Goal: Task Accomplishment & Management: Use online tool/utility

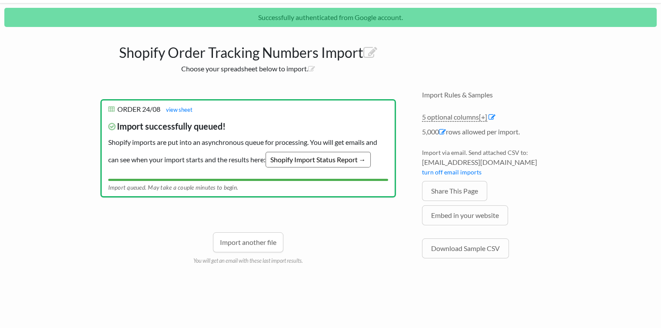
click at [314, 160] on link "Shopify Import Status Report →" at bounding box center [318, 160] width 105 height 16
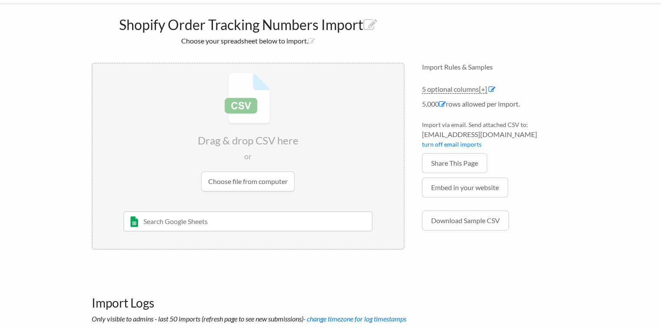
click at [184, 222] on input "text" at bounding box center [247, 221] width 249 height 20
type input "order"
click at [189, 249] on div "[PERSON_NAME]" at bounding box center [255, 248] width 224 height 9
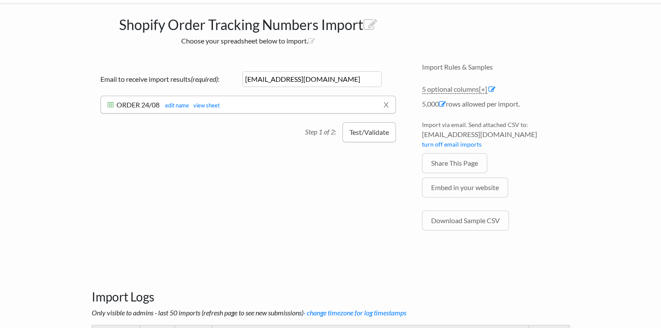
click at [369, 132] on button "Test/Validate" at bounding box center [368, 132] width 53 height 20
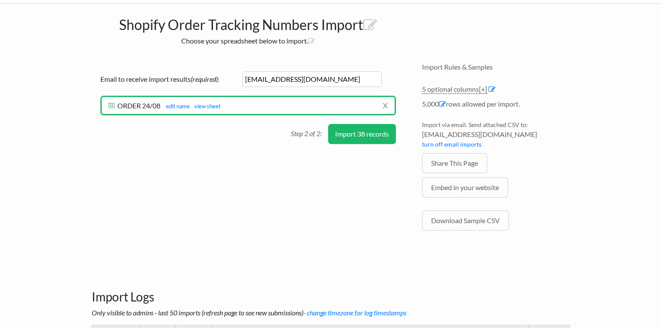
click at [362, 133] on button "Import 38 records" at bounding box center [362, 134] width 68 height 20
